Goal: Find specific page/section: Find specific page/section

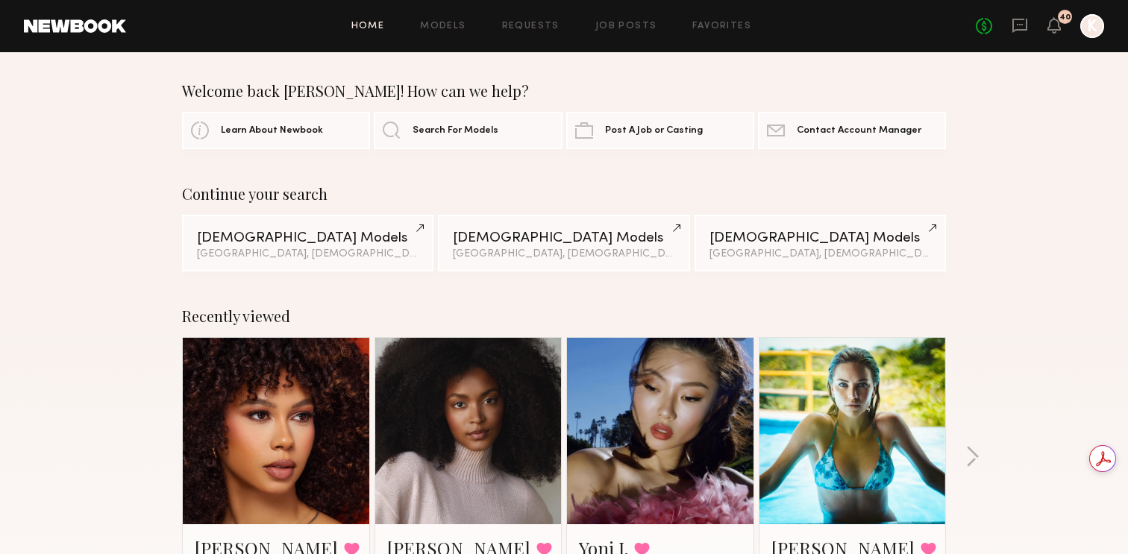
click at [621, 35] on div "Home Models Requests Job Posts Favorites Sign Out No fees up to $5,000 40 K" at bounding box center [615, 26] width 978 height 24
click at [615, 23] on link "Job Posts" at bounding box center [626, 27] width 62 height 10
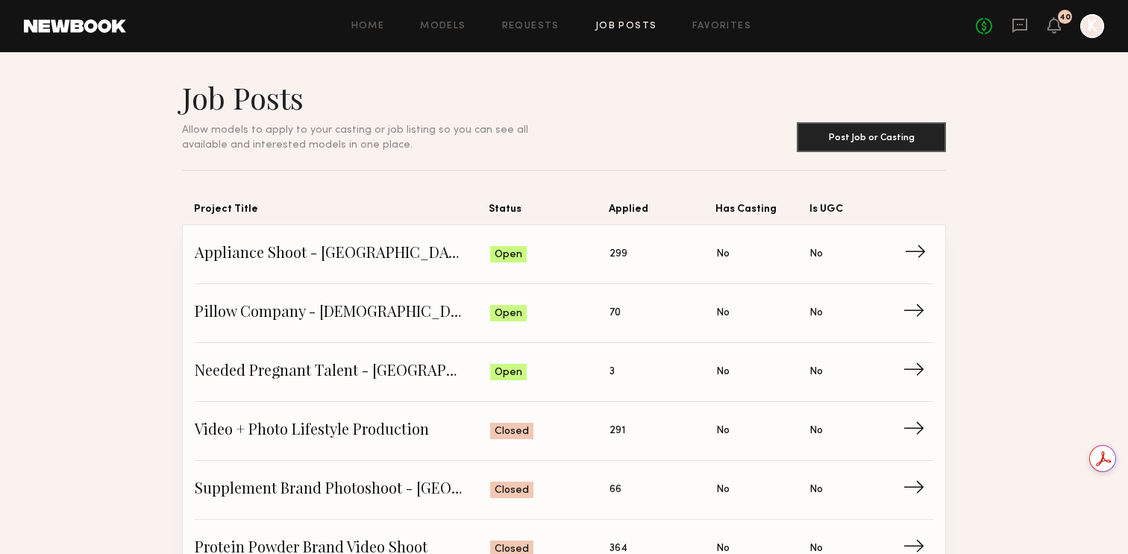
click at [284, 253] on span "Appliance Shoot - [GEOGRAPHIC_DATA]" at bounding box center [342, 254] width 295 height 22
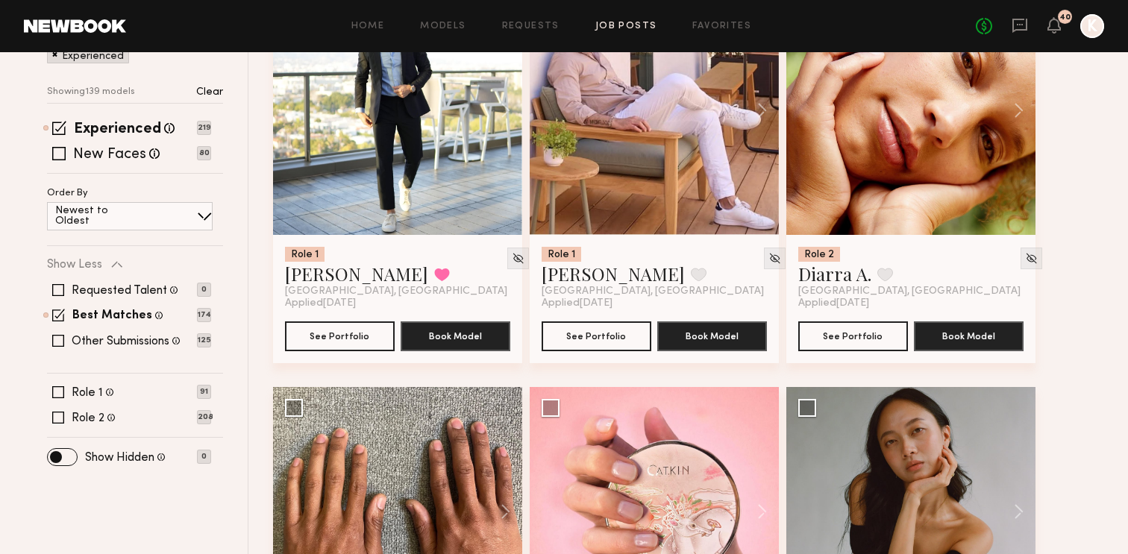
scroll to position [310, 0]
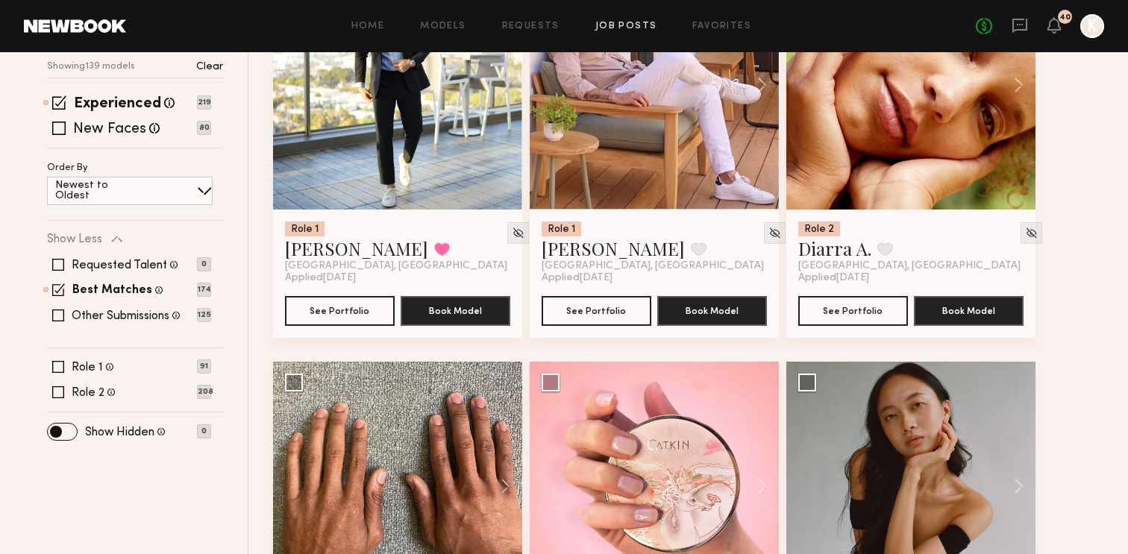
click at [722, 13] on header "Home Models Requests Job Posts Favorites Sign Out No fees up to $5,000 40 K" at bounding box center [564, 26] width 1128 height 52
click at [726, 19] on div "Home Models Requests Job Posts Favorites Sign Out No fees up to $5,000 40 K" at bounding box center [615, 26] width 978 height 24
click at [725, 27] on link "Favorites" at bounding box center [721, 27] width 59 height 10
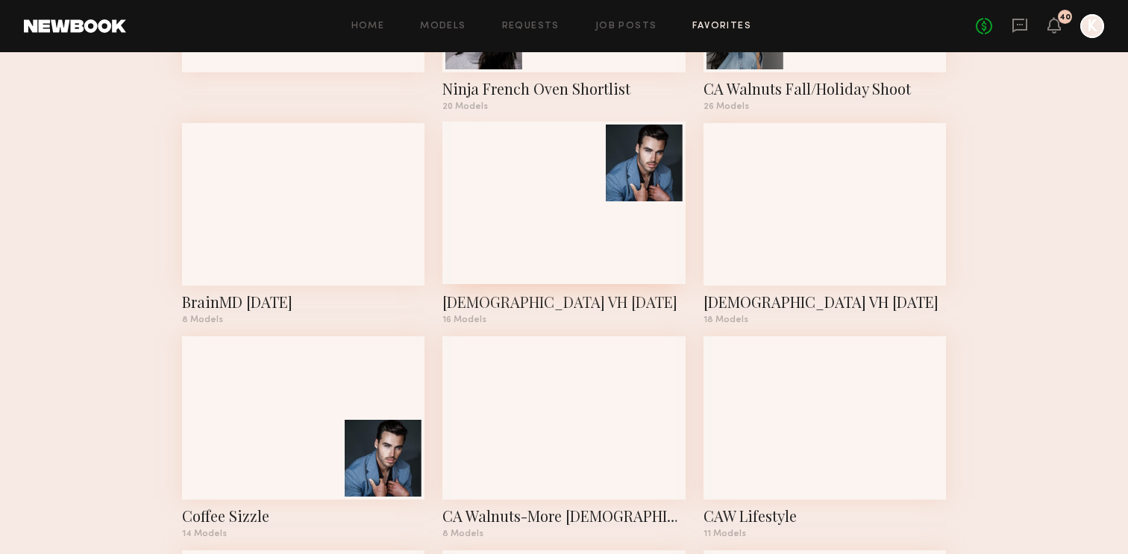
scroll to position [232, 0]
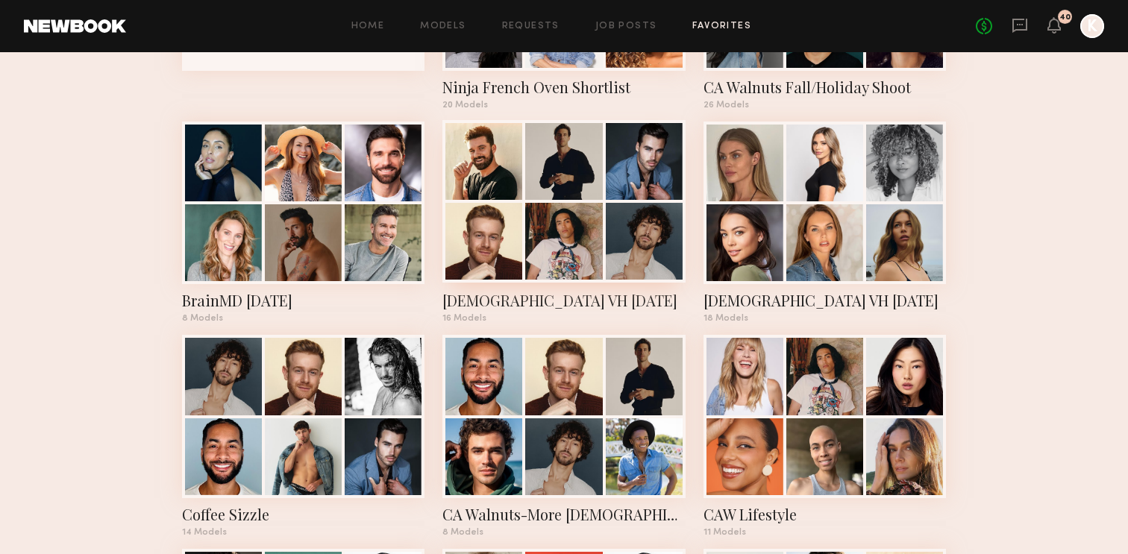
click at [541, 214] on div at bounding box center [563, 241] width 77 height 77
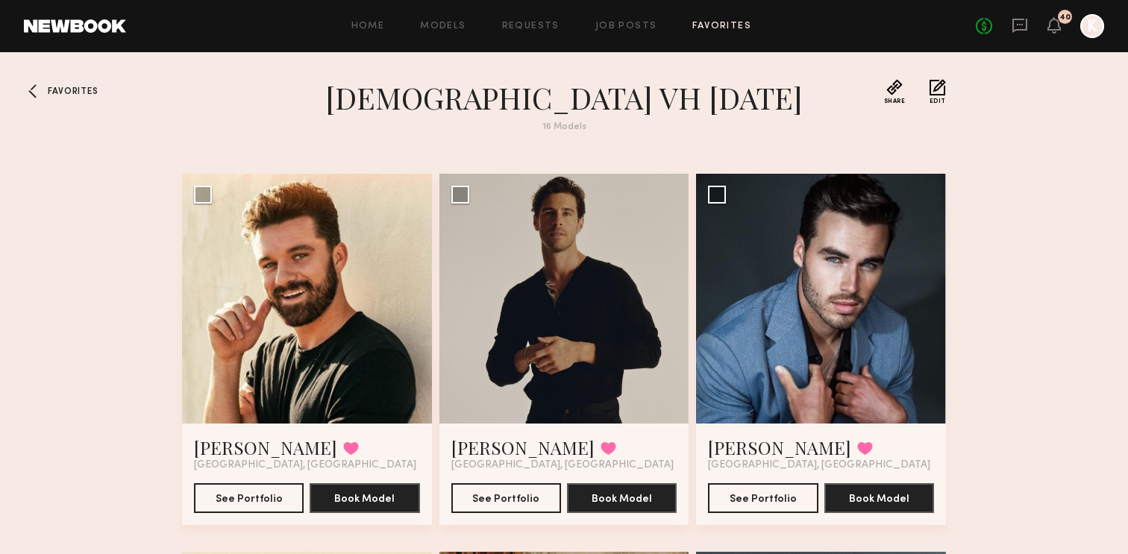
click at [53, 92] on span "Favorites" at bounding box center [73, 91] width 50 height 9
